Goal: Navigation & Orientation: Find specific page/section

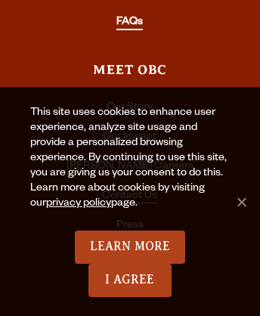
click at [129, 17] on link "FAQs" at bounding box center [129, 24] width 26 height 14
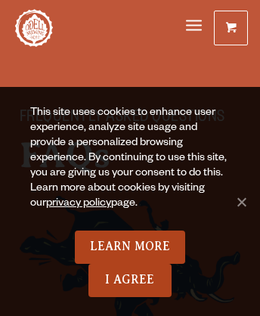
click at [231, 28] on span at bounding box center [231, 30] width 11 height 11
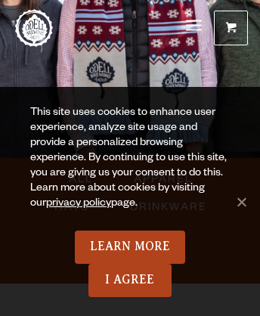
scroll to position [987, 0]
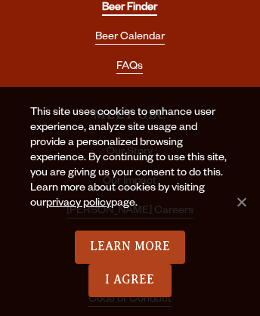
click at [129, 6] on link "Beer Finder" at bounding box center [129, 9] width 55 height 14
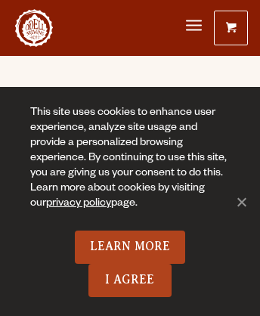
click at [231, 25] on span at bounding box center [231, 30] width 11 height 11
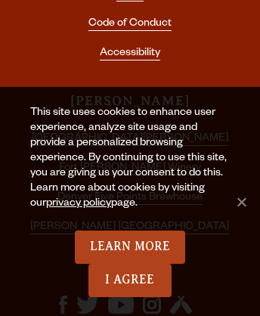
scroll to position [1356, 0]
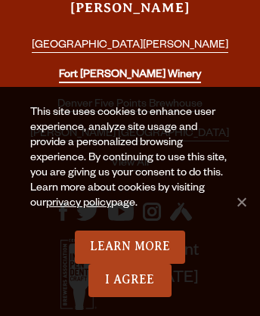
click at [129, 73] on link "Fort [PERSON_NAME] Winery" at bounding box center [130, 77] width 142 height 14
